Goal: Task Accomplishment & Management: Use online tool/utility

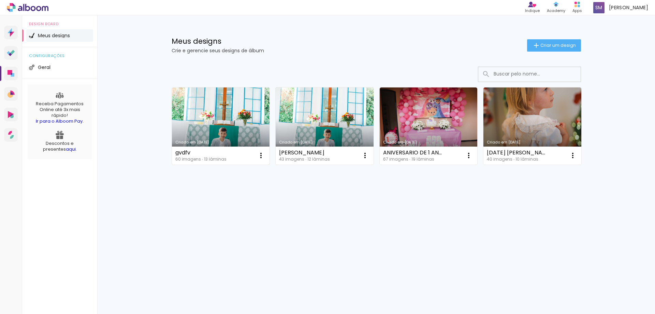
click at [231, 115] on link "Criado em [DATE]" at bounding box center [221, 125] width 98 height 77
